Goal: Task Accomplishment & Management: Complete application form

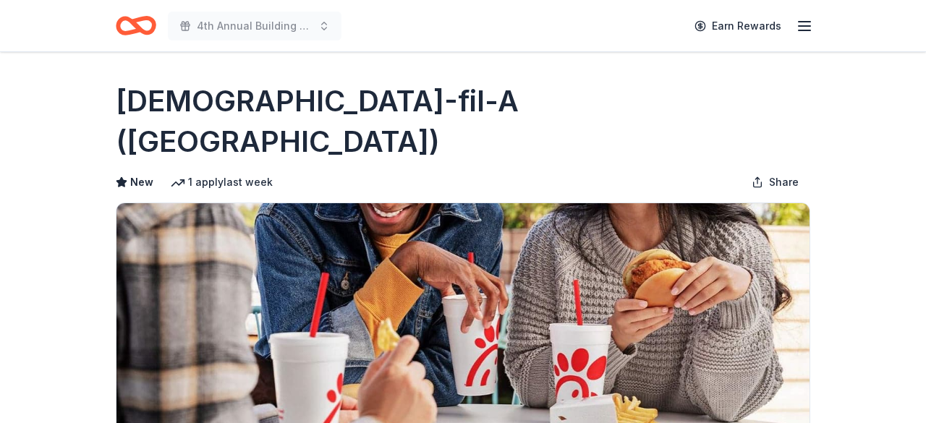
scroll to position [346, 0]
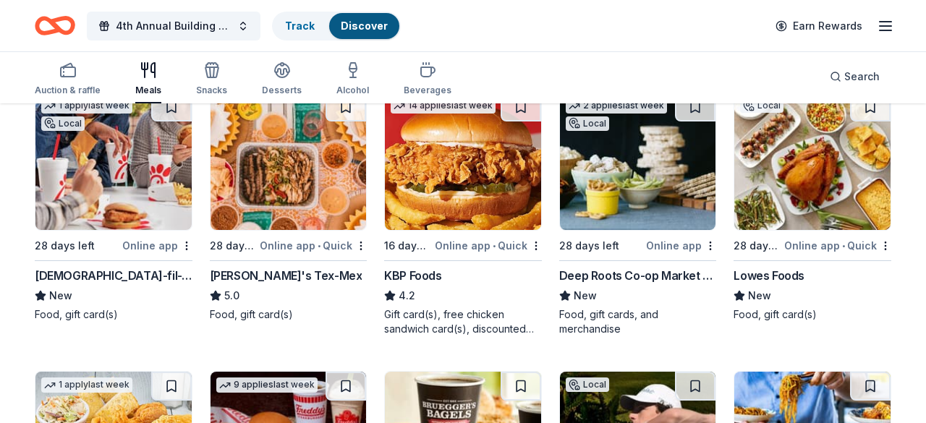
scroll to position [176, 0]
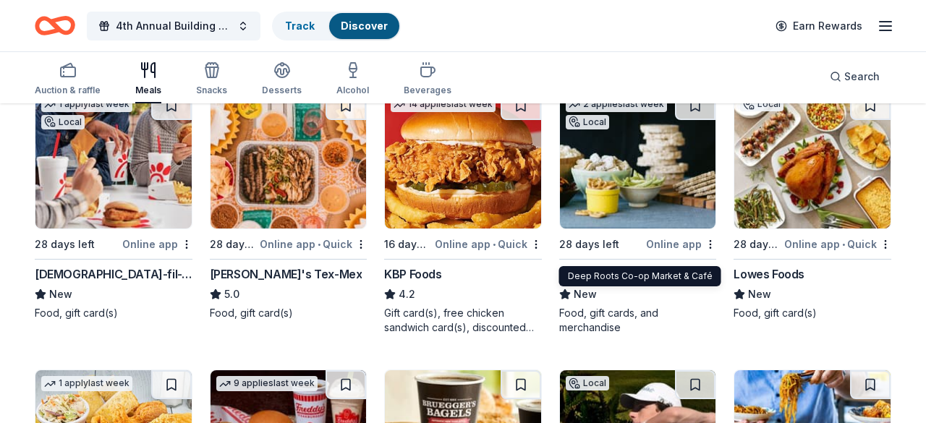
click at [619, 266] on div "Deep Roots Co-op Market & Café" at bounding box center [638, 274] width 158 height 17
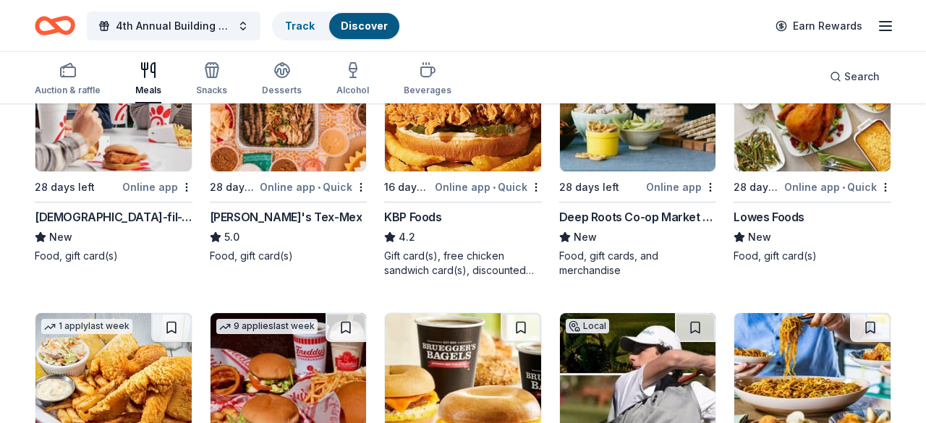
scroll to position [212, 0]
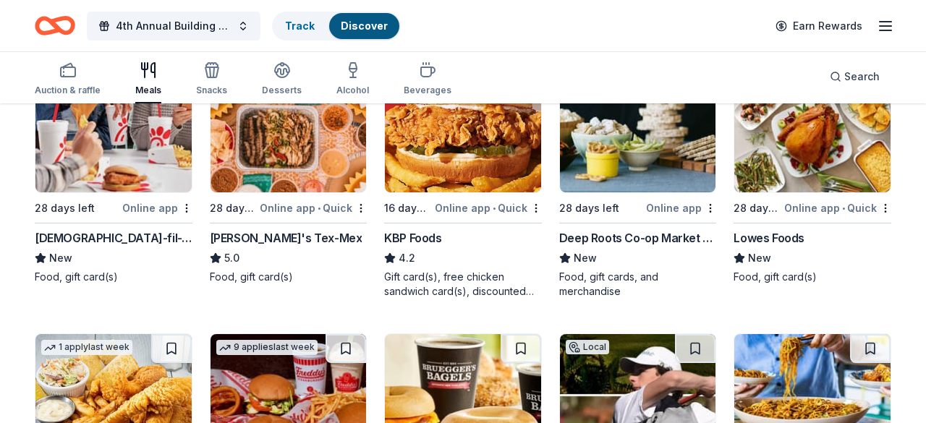
click at [774, 229] on div "Lowes Foods" at bounding box center [769, 237] width 71 height 17
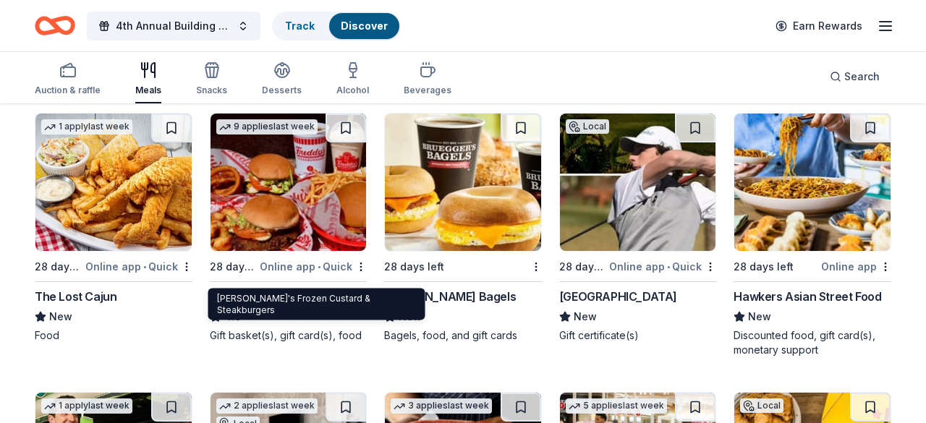
scroll to position [407, 0]
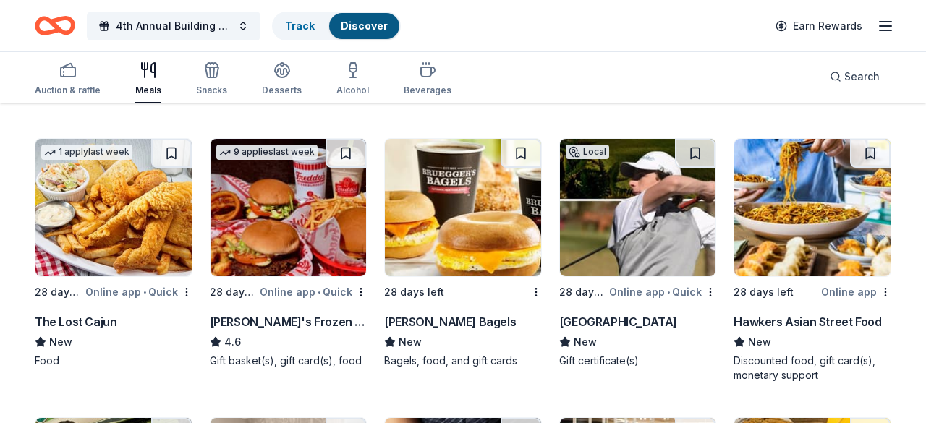
click at [463, 313] on div "Bruegger's Bagels" at bounding box center [450, 321] width 132 height 17
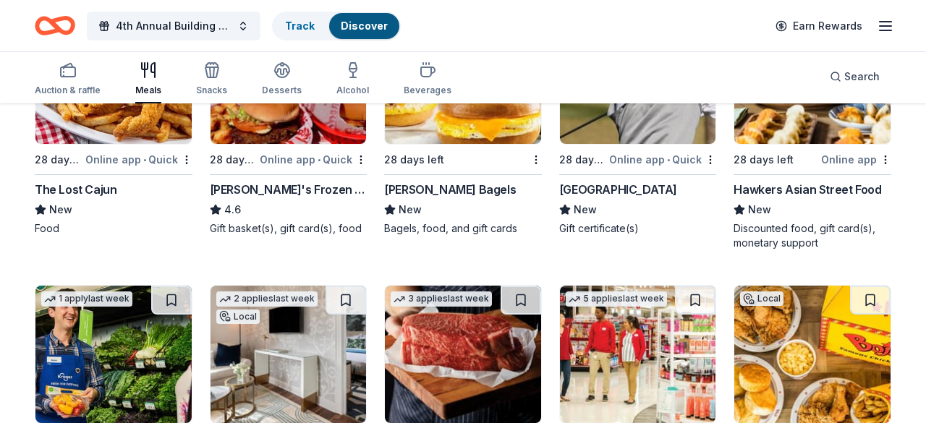
scroll to position [445, 0]
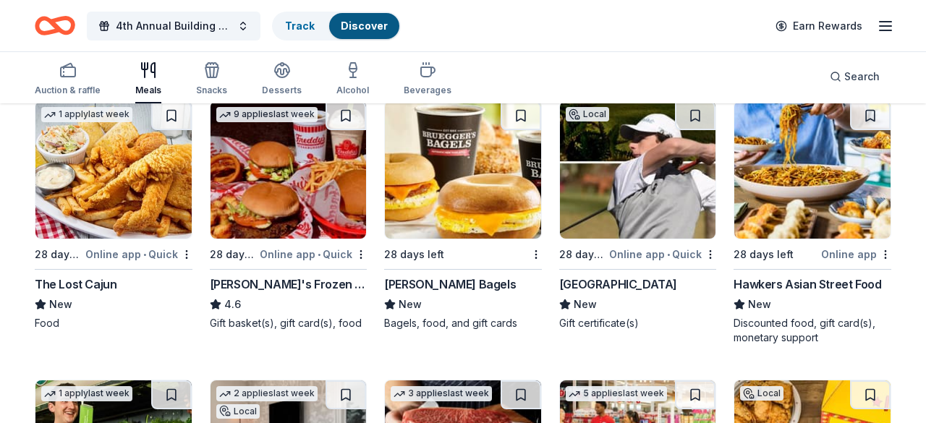
click at [779, 276] on div "Hawkers Asian Street Food" at bounding box center [808, 284] width 148 height 17
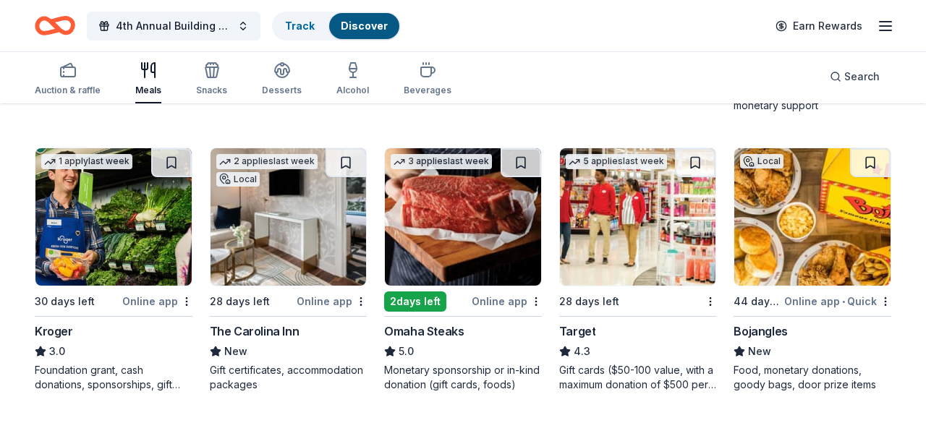
scroll to position [678, 0]
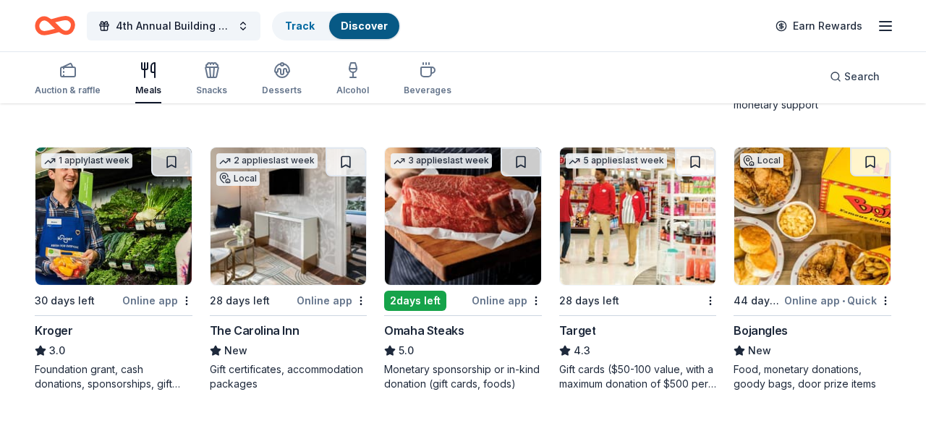
click at [468, 197] on img at bounding box center [463, 216] width 156 height 137
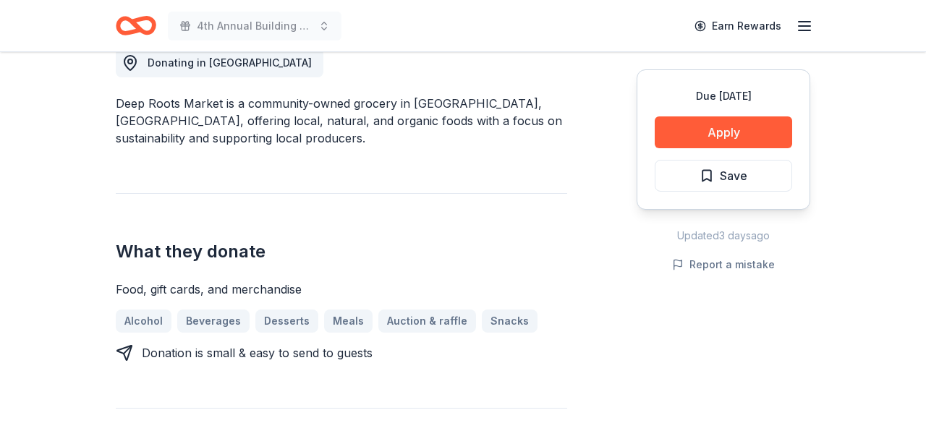
scroll to position [438, 0]
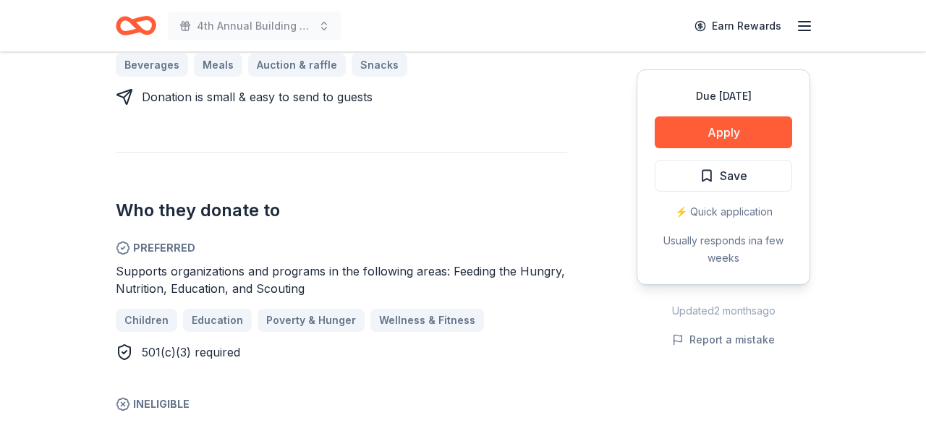
scroll to position [813, 0]
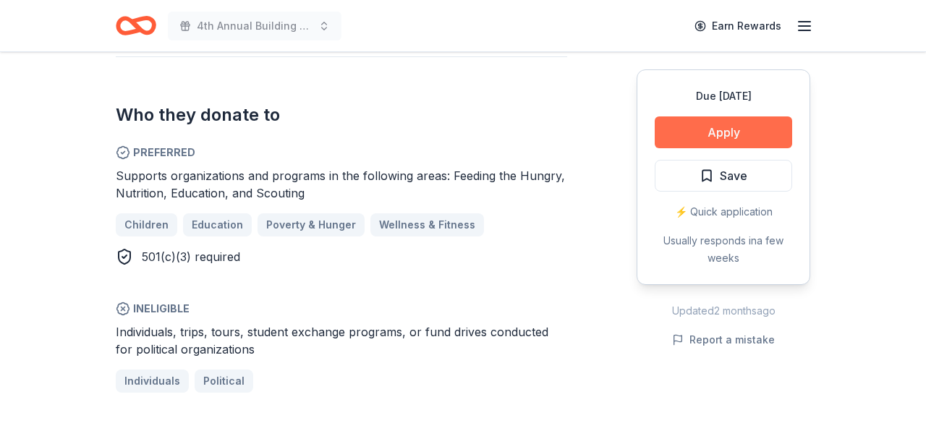
click at [752, 116] on button "Apply" at bounding box center [723, 132] width 137 height 32
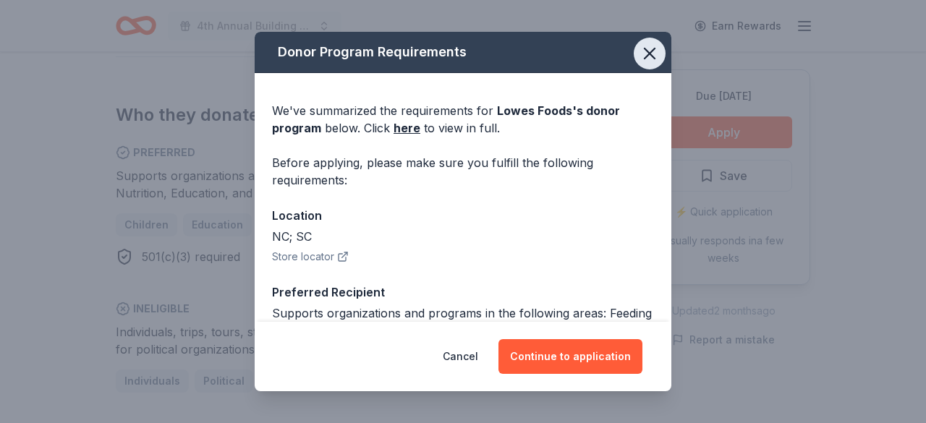
click at [648, 46] on button "button" at bounding box center [650, 54] width 32 height 32
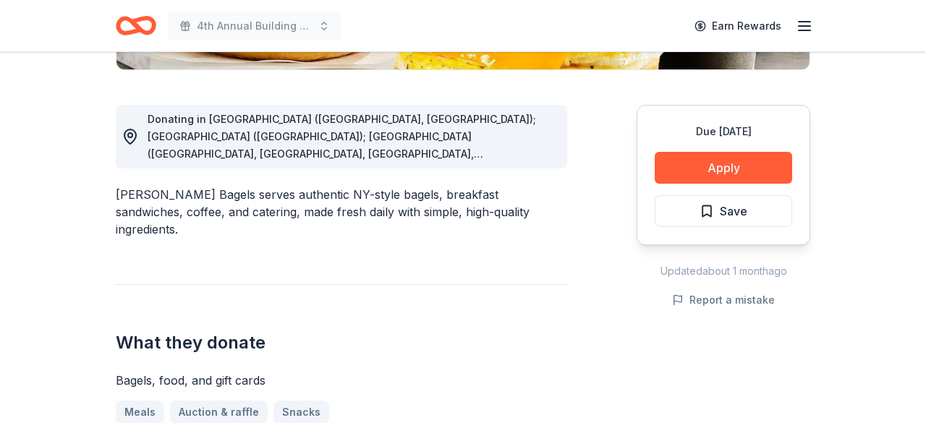
scroll to position [357, 0]
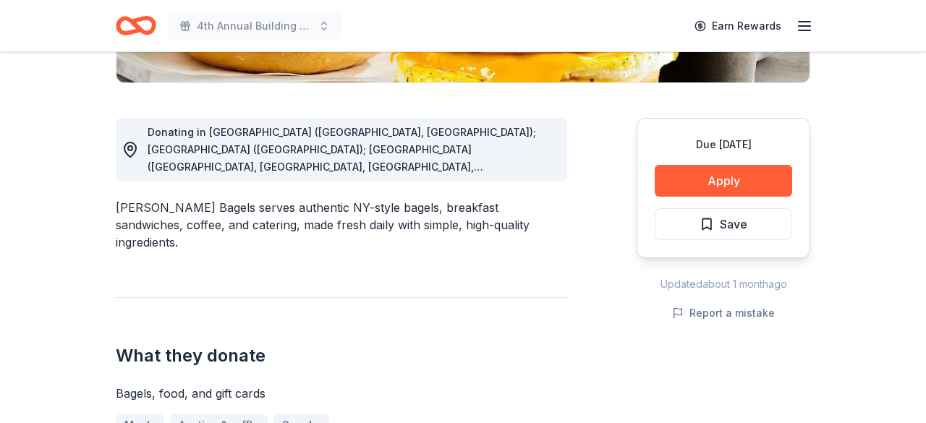
click at [546, 132] on span "Donating in [GEOGRAPHIC_DATA] ([GEOGRAPHIC_DATA], [GEOGRAPHIC_DATA]); [GEOGRAPH…" at bounding box center [351, 392] width 406 height 533
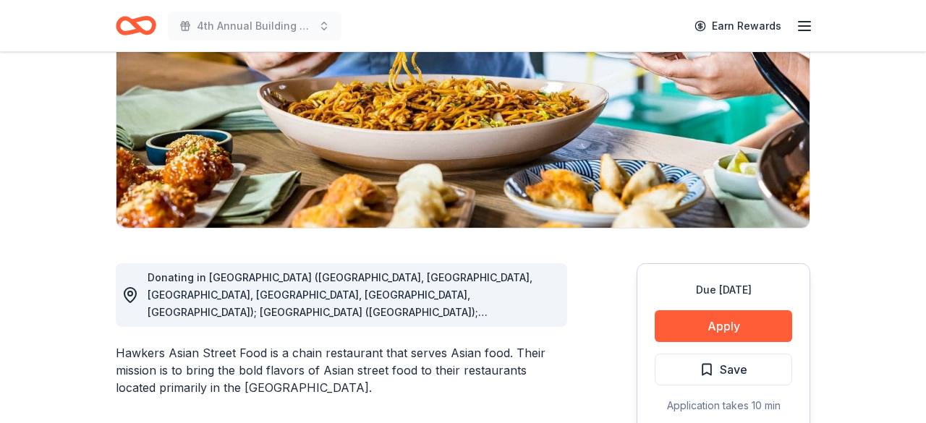
scroll to position [236, 0]
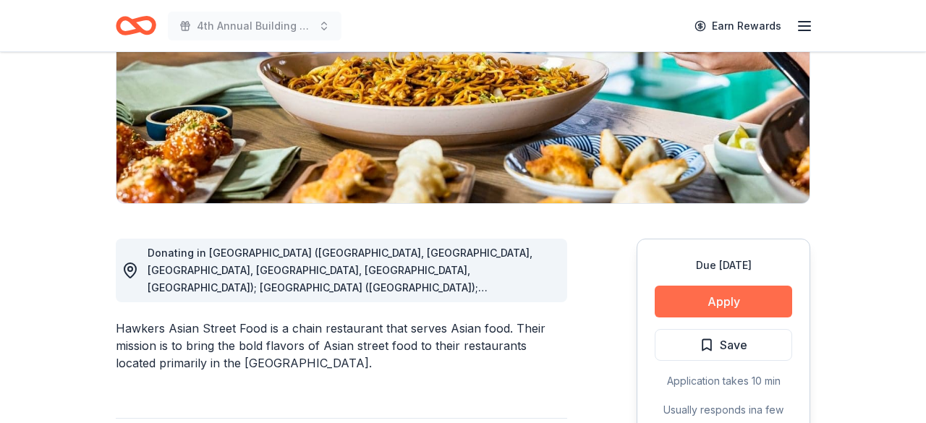
click at [766, 286] on button "Apply" at bounding box center [723, 302] width 137 height 32
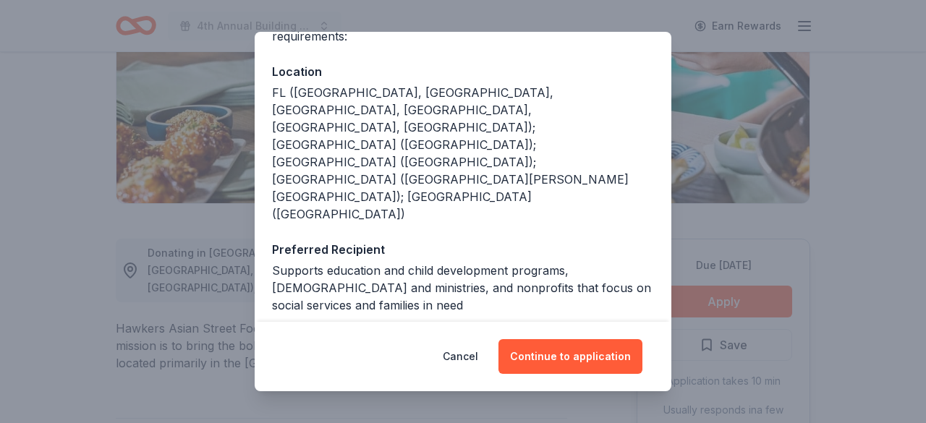
scroll to position [148, 0]
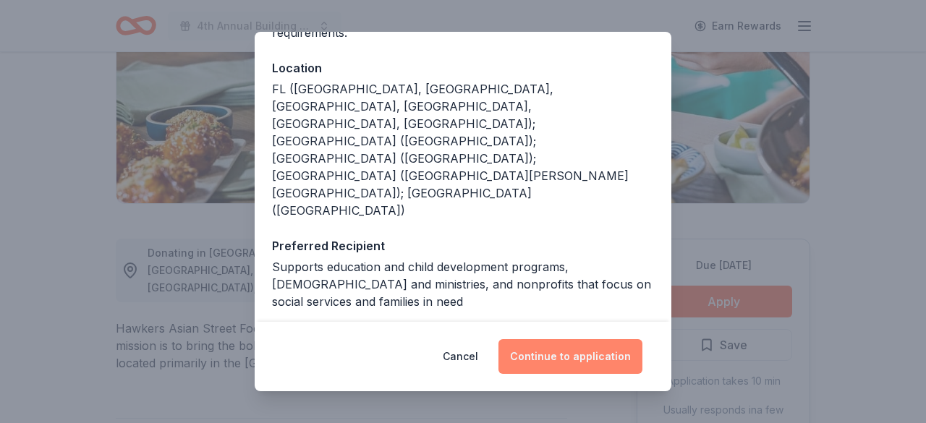
click at [560, 361] on button "Continue to application" at bounding box center [571, 356] width 144 height 35
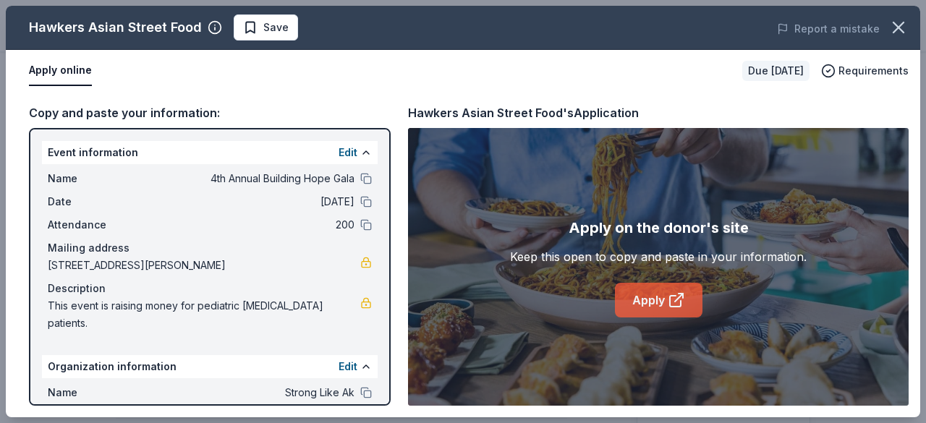
click at [641, 295] on link "Apply" at bounding box center [659, 300] width 88 height 35
click at [894, 18] on icon "button" at bounding box center [899, 27] width 20 height 20
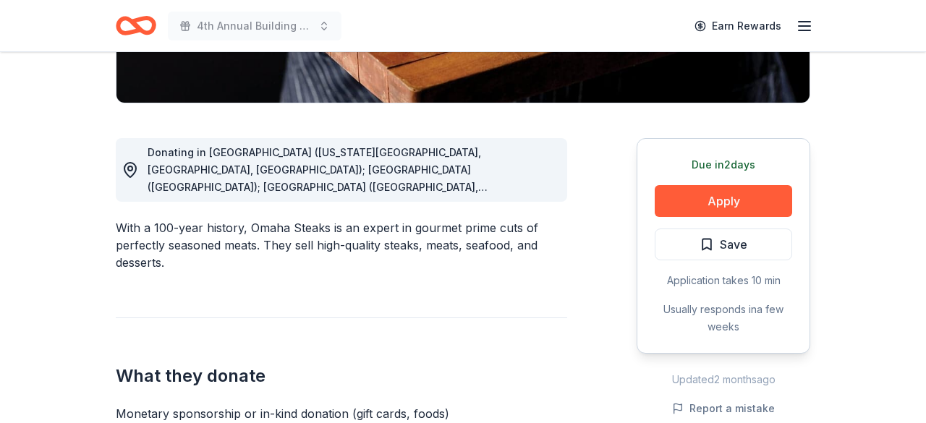
scroll to position [354, 0]
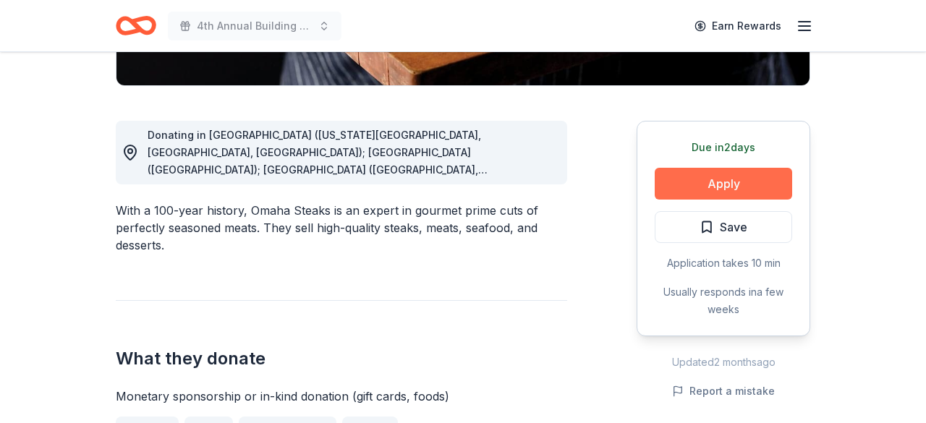
click at [765, 168] on button "Apply" at bounding box center [723, 184] width 137 height 32
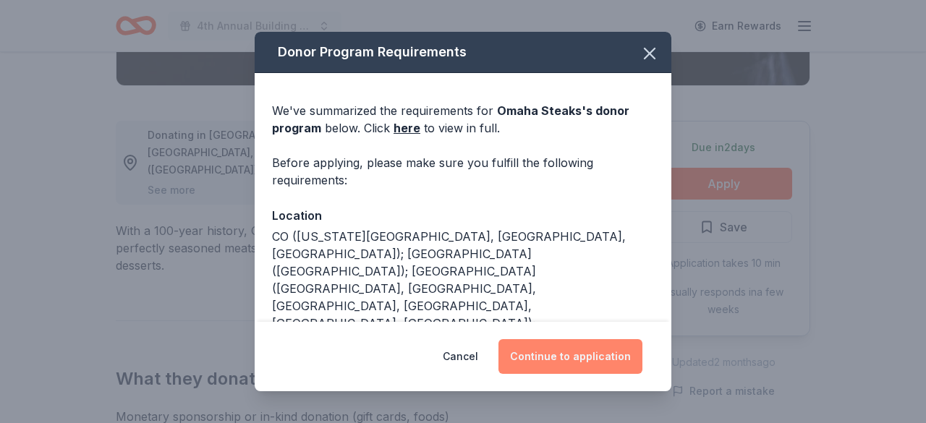
click at [582, 368] on button "Continue to application" at bounding box center [571, 356] width 144 height 35
